Goal: Task Accomplishment & Management: Complete application form

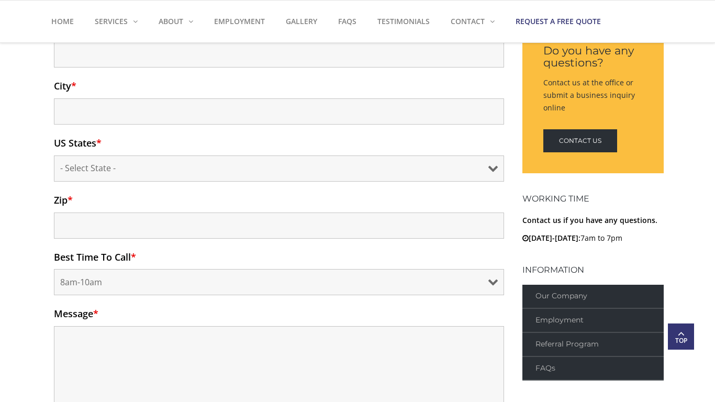
scroll to position [279, 0]
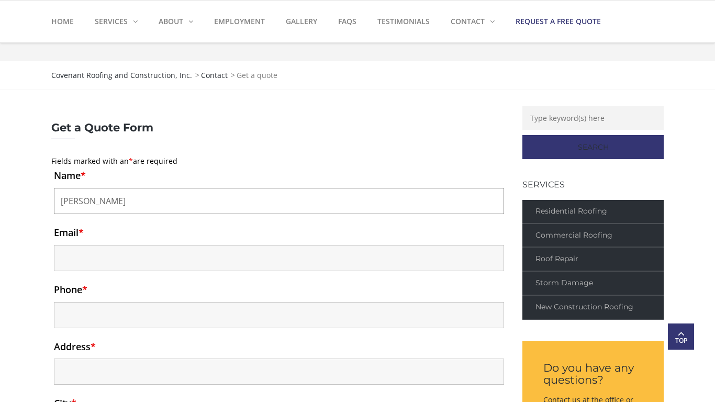
type input "Emma Kim"
type input "emma@vettedvas.com"
type input "2172935505"
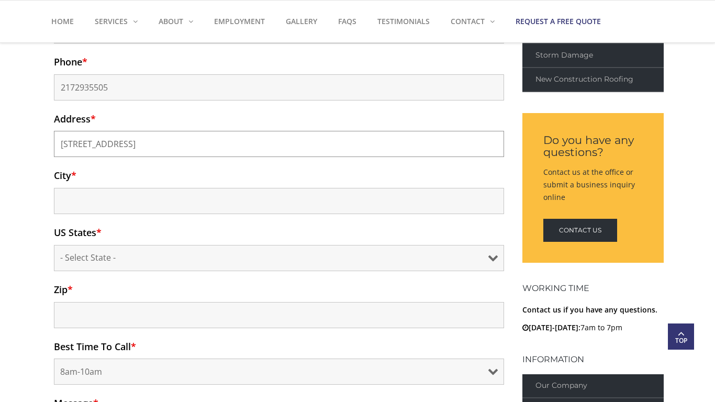
type input "122 Main St"
type input "New York"
select select "CA"
type input "10101"
select select "10am-12pm"
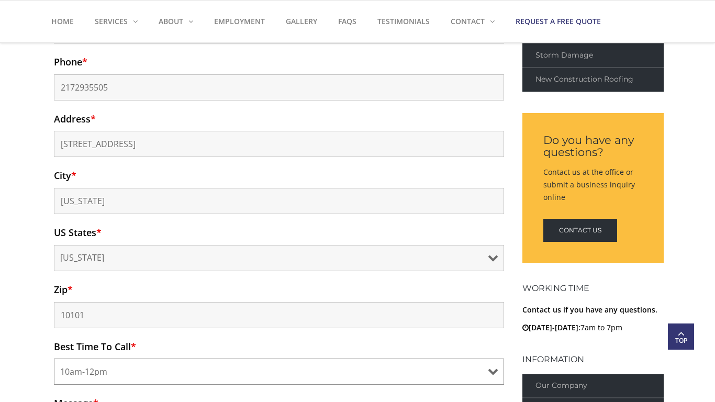
scroll to position [774, 0]
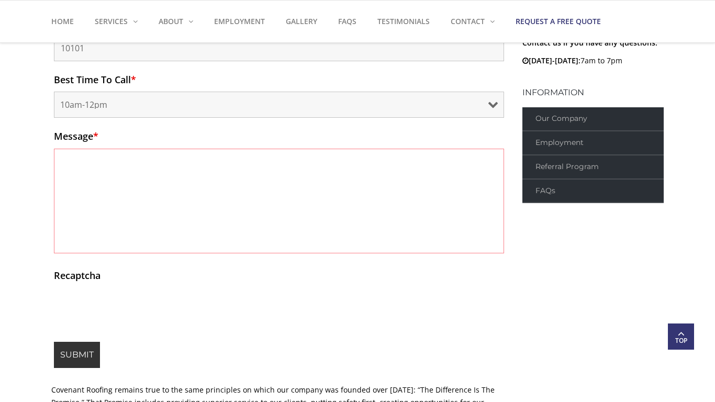
type textarea "Hi there, I tried emailing you, but it bounced for some reason... so I'm reachi…"
